Goal: Task Accomplishment & Management: Manage account settings

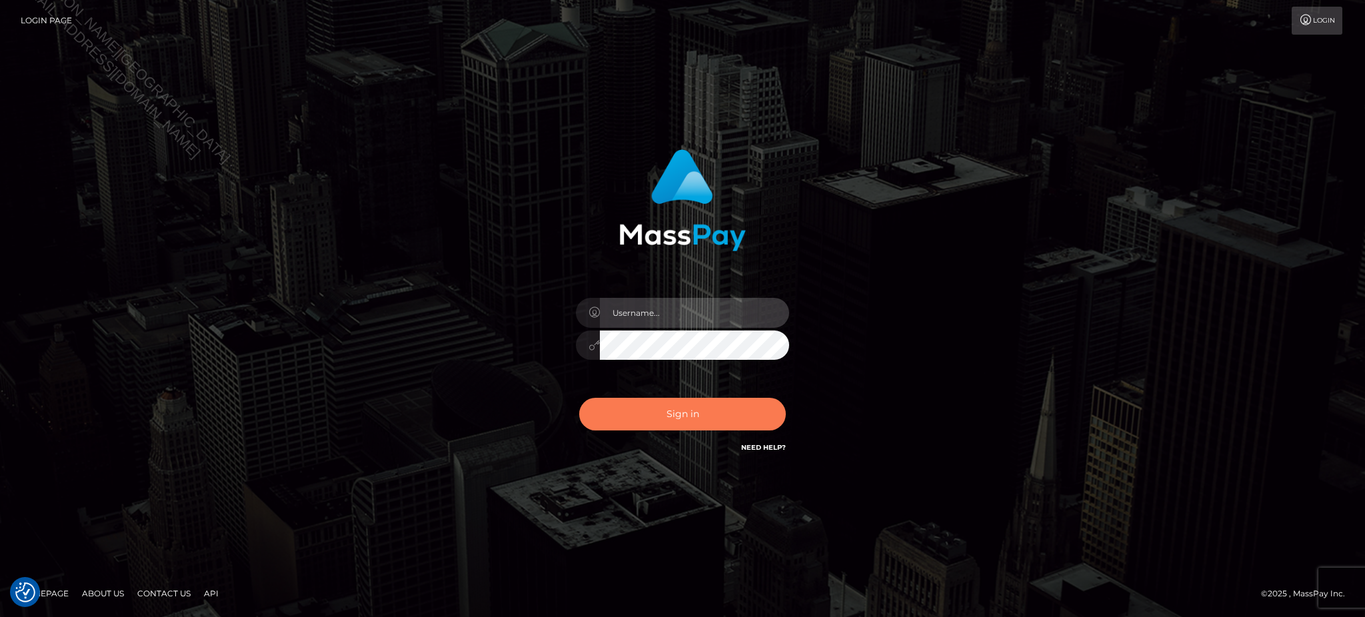
type input "Jiecel"
click at [702, 414] on button "Sign in" at bounding box center [682, 414] width 207 height 33
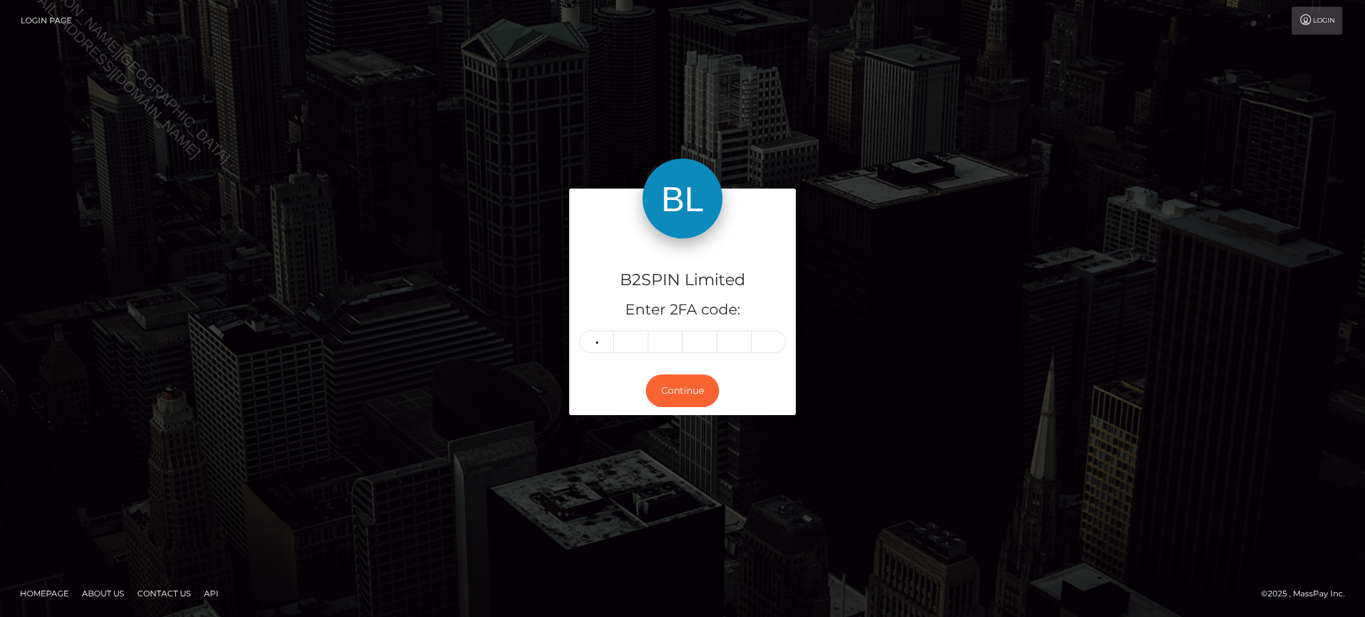
type input "7"
type input "4"
type input "5"
type input "0"
type input "1"
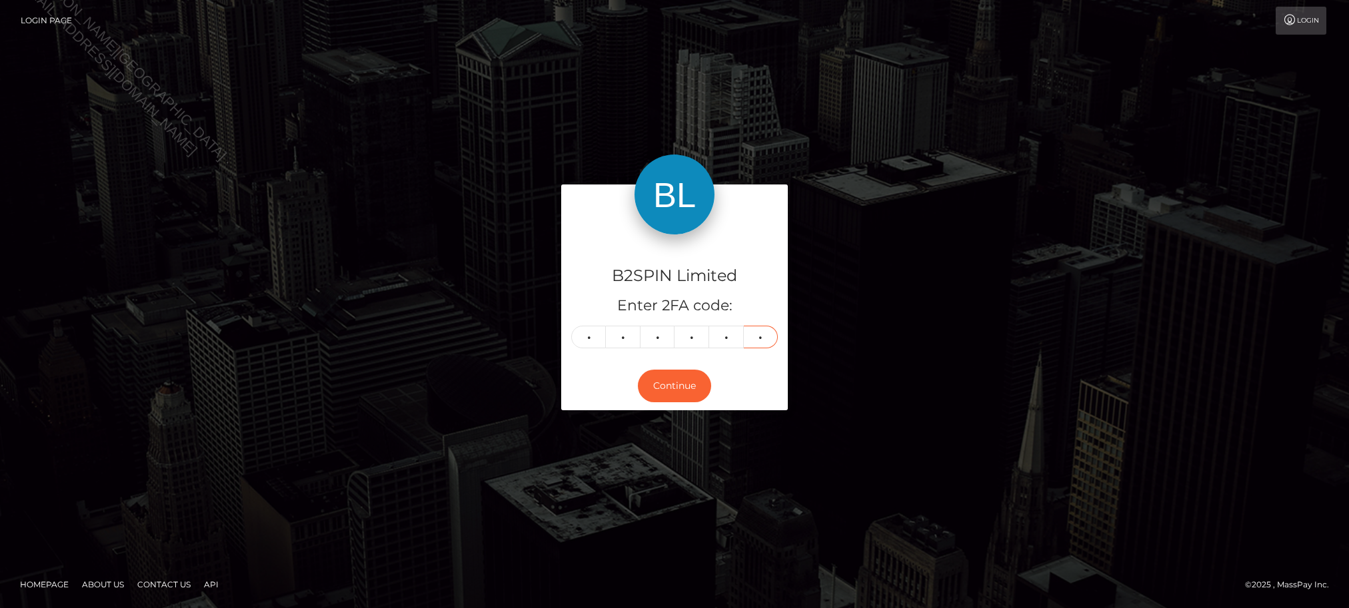
type input "9"
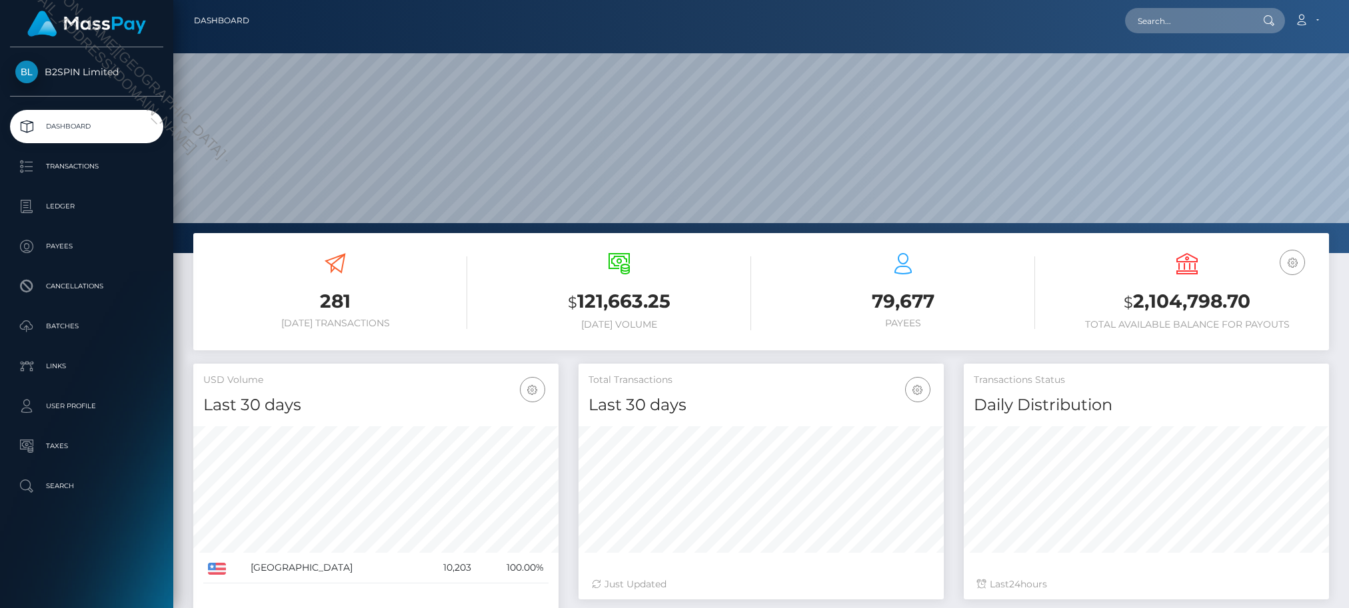
scroll to position [236, 365]
drag, startPoint x: 113, startPoint y: 576, endPoint x: 67, endPoint y: 433, distance: 151.1
click at [113, 576] on div "B2SPIN Limited Dashboard Transactions Ledger Payees Cancellations Batches" at bounding box center [86, 326] width 173 height 558
click at [89, 172] on p "Transactions" at bounding box center [86, 167] width 143 height 20
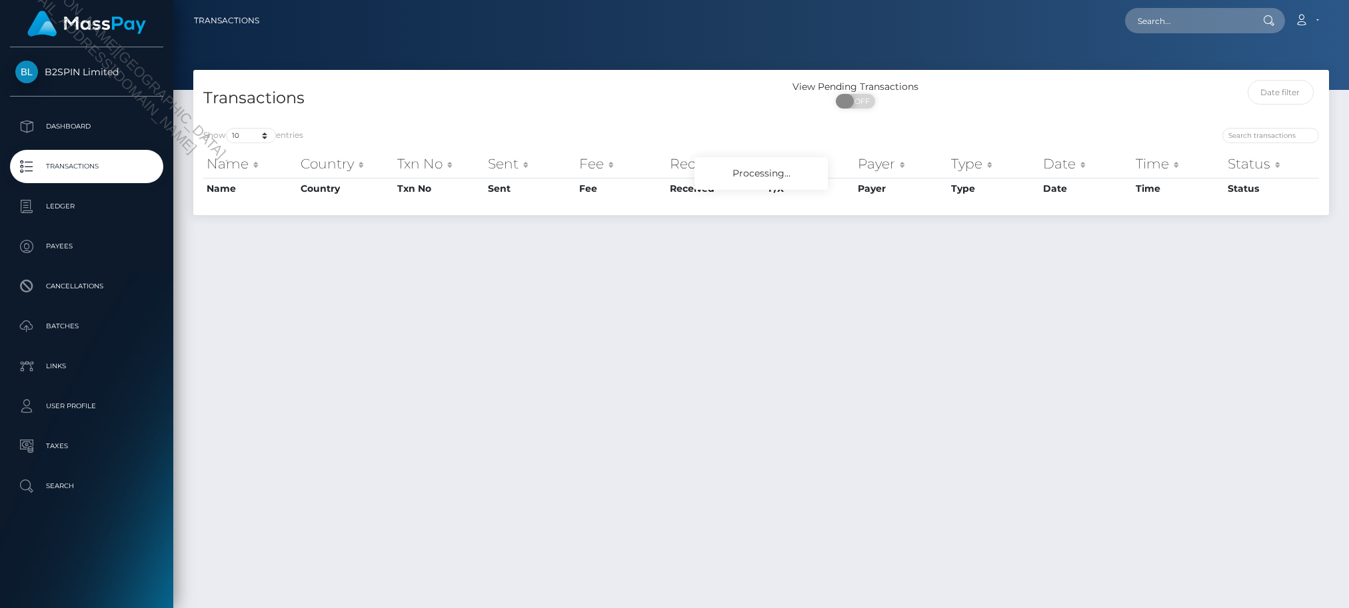
click at [862, 96] on span "OFF" at bounding box center [859, 101] width 33 height 15
checkbox input "true"
click at [261, 137] on select "10 25 50 100 250 500 1,000 3,500" at bounding box center [251, 135] width 50 height 15
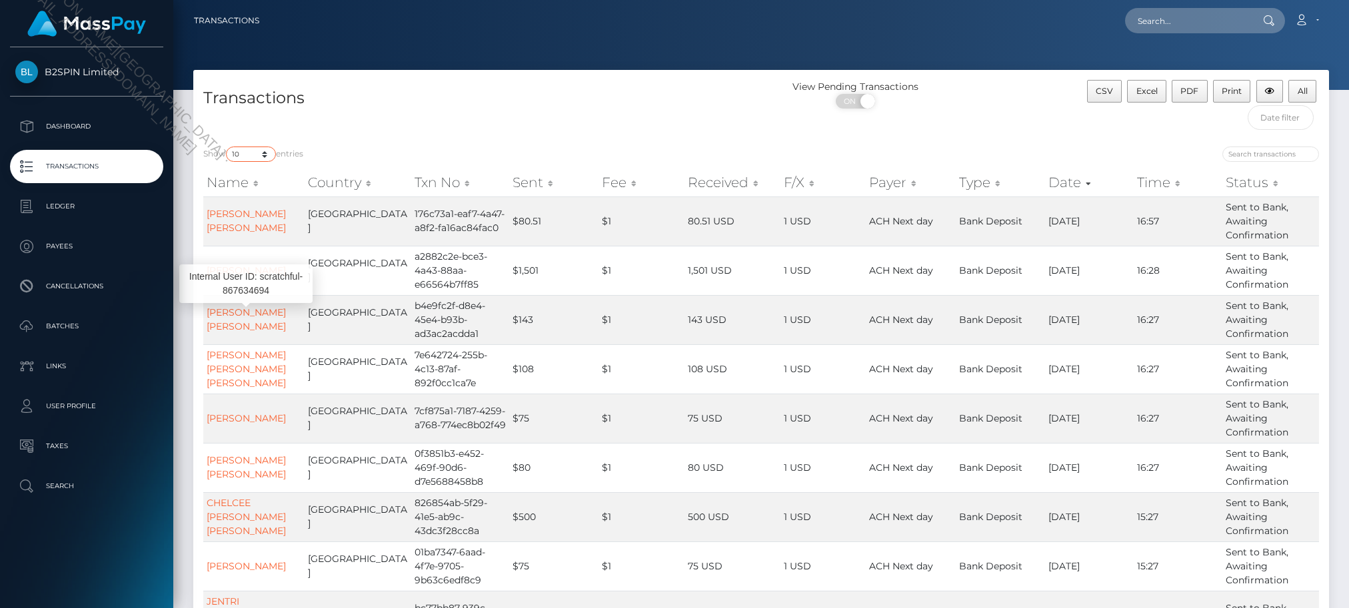
select select "3500"
click at [227, 147] on select "10 25 50 100 250 500 1,000 3,500" at bounding box center [251, 154] width 50 height 15
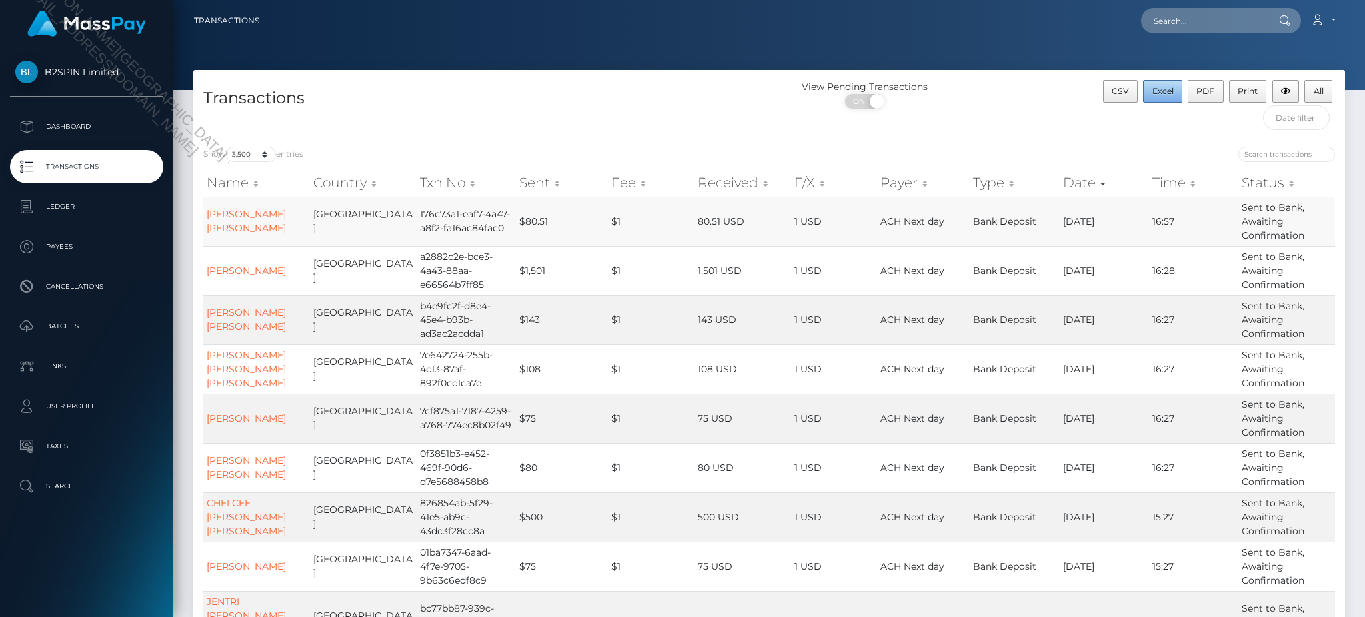
drag, startPoint x: 1162, startPoint y: 95, endPoint x: 1234, endPoint y: 233, distance: 155.0
click at [1162, 95] on span "Excel" at bounding box center [1162, 91] width 21 height 10
